Goal: Task Accomplishment & Management: Use online tool/utility

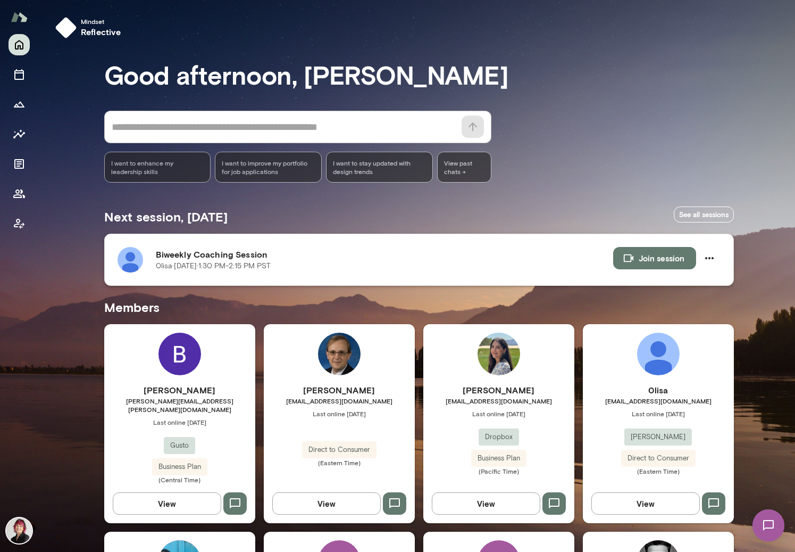
scroll to position [174, 0]
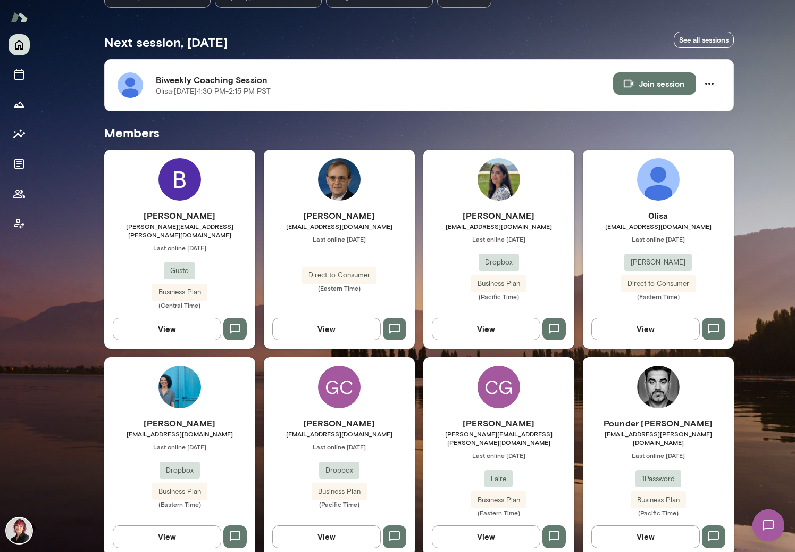
click at [665, 186] on img at bounding box center [658, 179] width 43 height 43
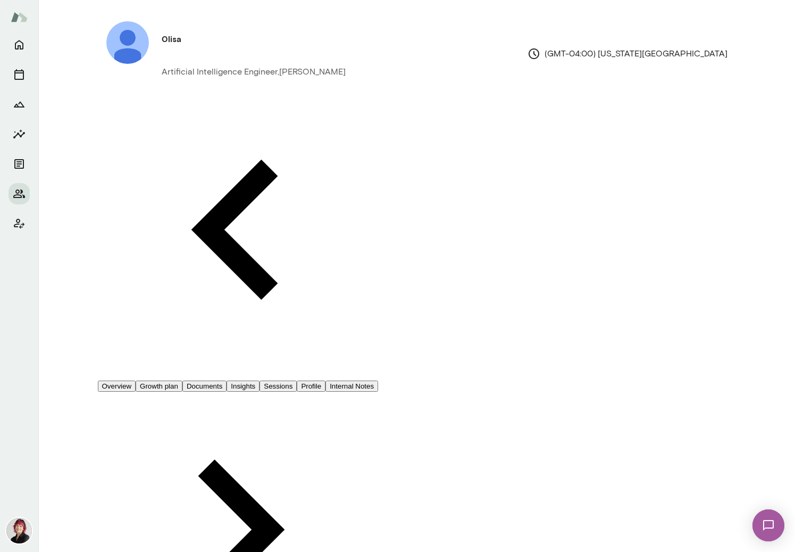
scroll to position [12, 0]
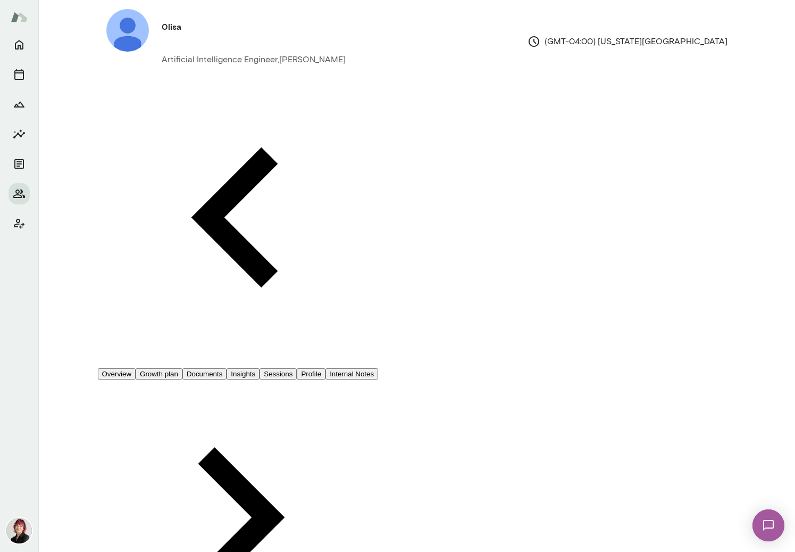
click at [227, 368] on button "Documents" at bounding box center [204, 373] width 44 height 11
click at [136, 368] on button "Overview" at bounding box center [117, 373] width 38 height 11
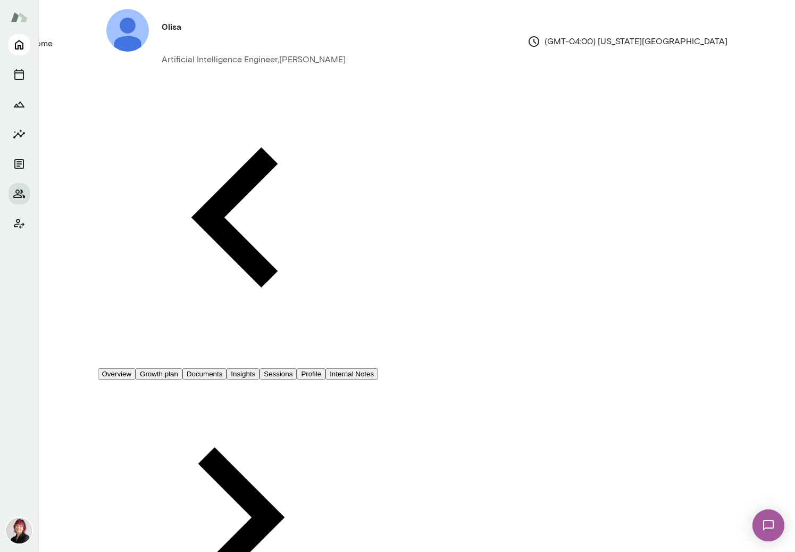
click at [13, 44] on icon "Home" at bounding box center [19, 44] width 13 height 13
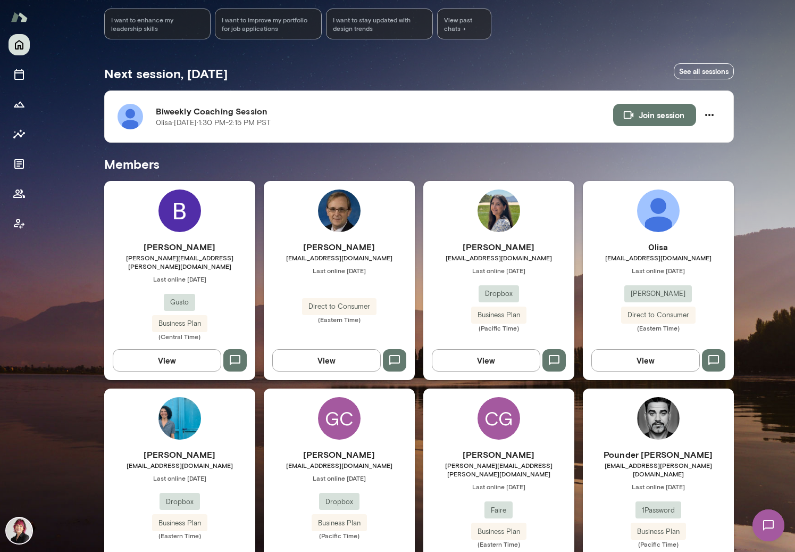
scroll to position [149, 0]
